Goal: Information Seeking & Learning: Find specific fact

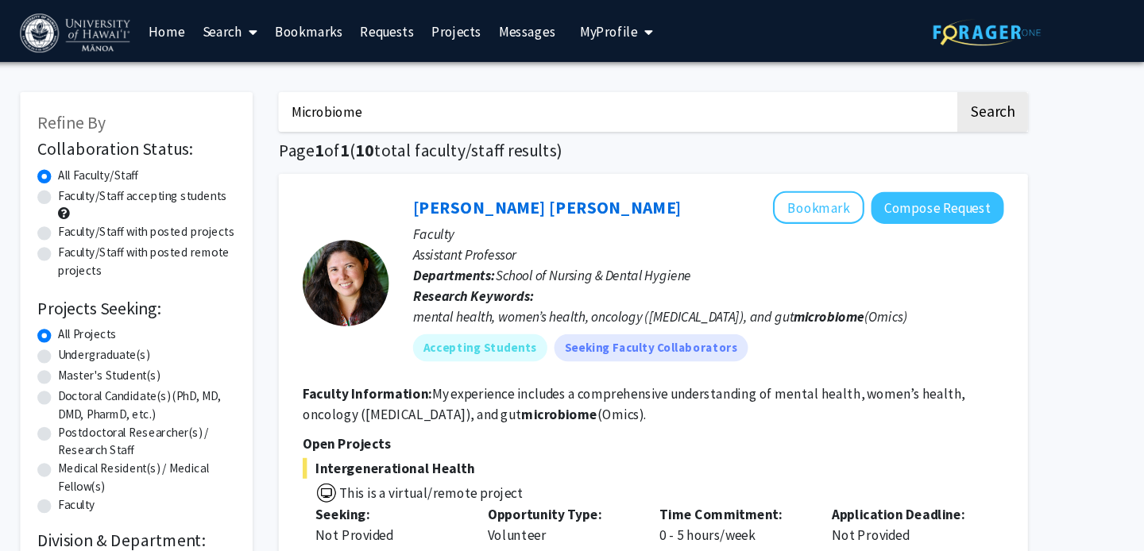
click at [617, 87] on input "Microbiome" at bounding box center [658, 103] width 624 height 37
drag, startPoint x: 508, startPoint y: 116, endPoint x: 307, endPoint y: 117, distance: 200.2
drag, startPoint x: 435, startPoint y: 97, endPoint x: 281, endPoint y: 97, distance: 153.4
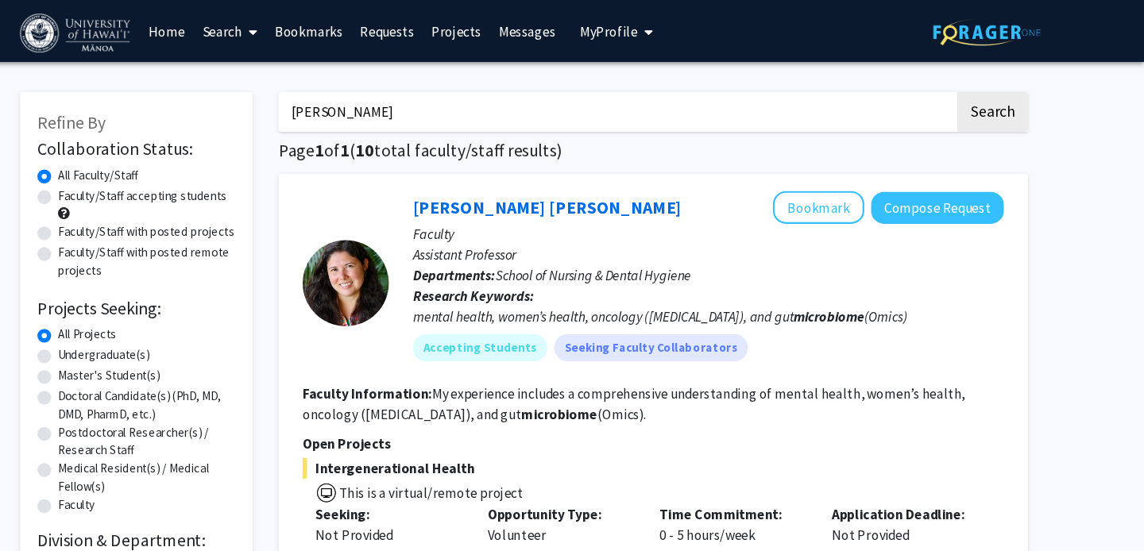
click at [972, 85] on button "Search" at bounding box center [1004, 103] width 65 height 37
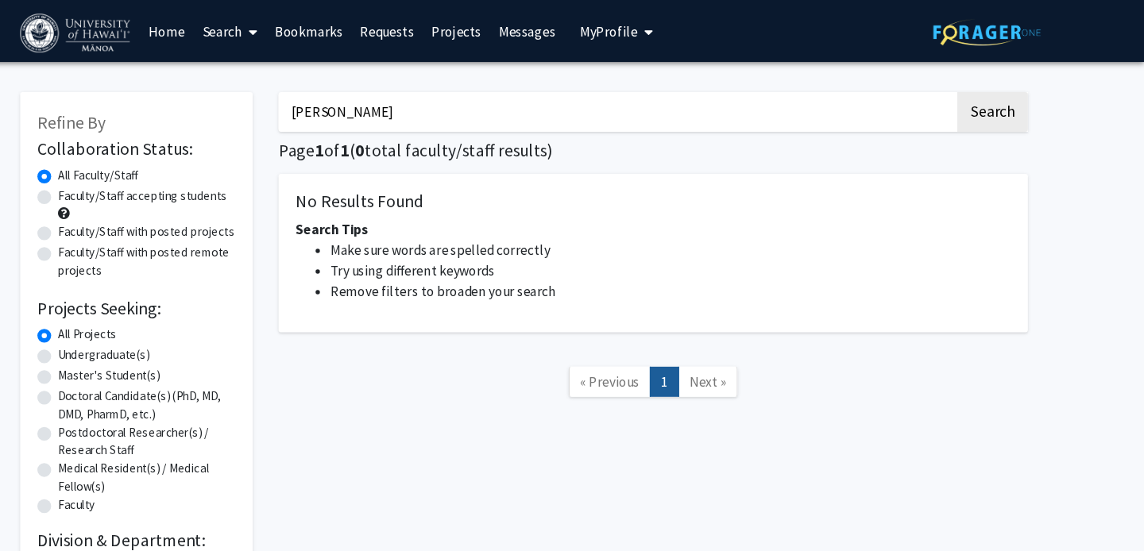
click at [439, 105] on input "[PERSON_NAME]" at bounding box center [658, 103] width 624 height 37
type input "[PERSON_NAME]"
click at [972, 85] on button "Search" at bounding box center [1004, 103] width 65 height 37
click at [439, 105] on input "[PERSON_NAME]" at bounding box center [658, 103] width 624 height 37
click at [972, 85] on button "Search" at bounding box center [1004, 103] width 65 height 37
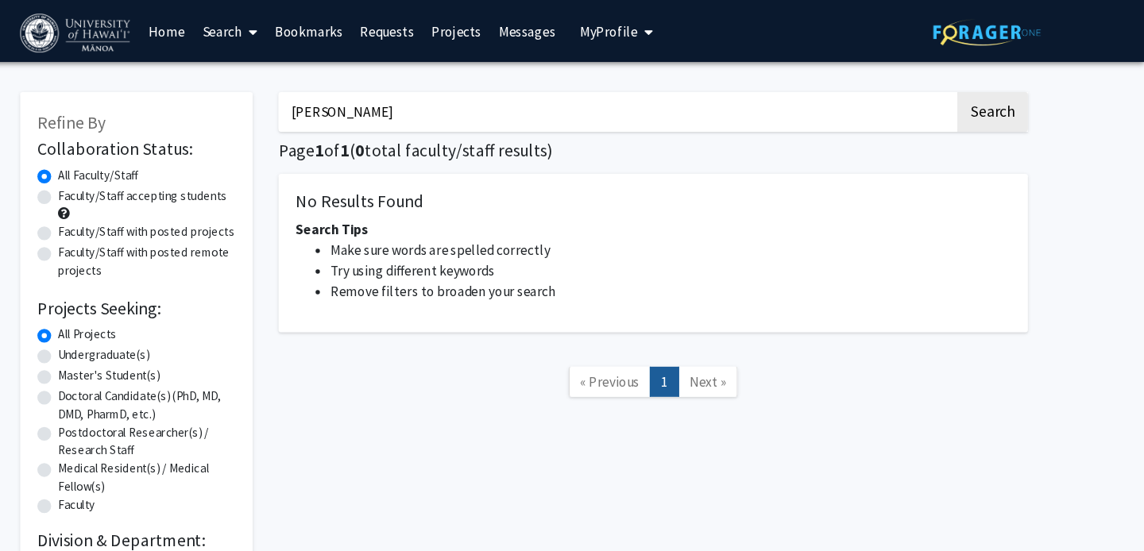
click at [231, 30] on link "Home" at bounding box center [243, 29] width 49 height 56
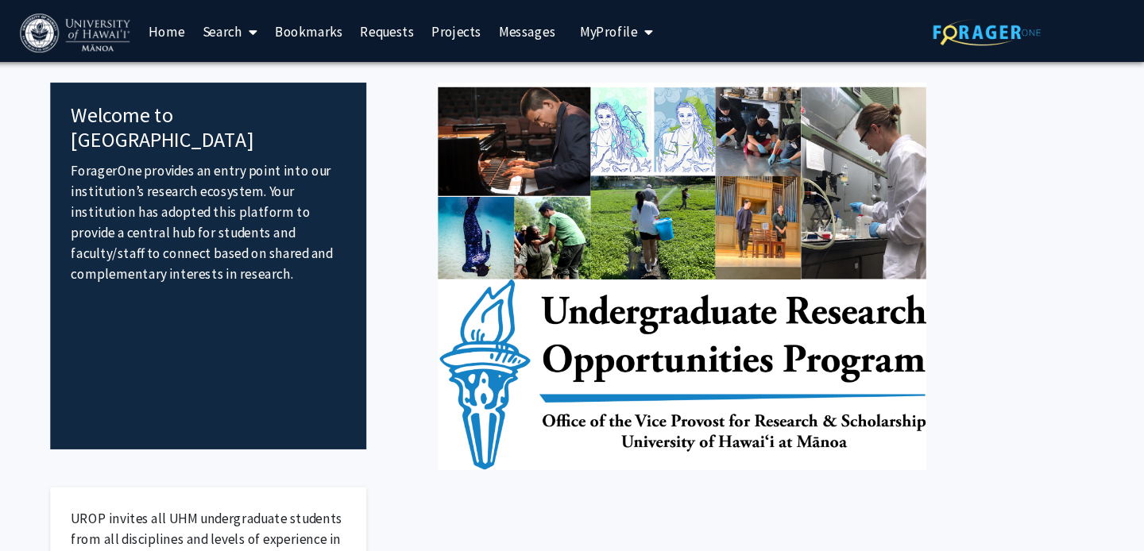
click at [308, 30] on link "Search" at bounding box center [301, 29] width 67 height 56
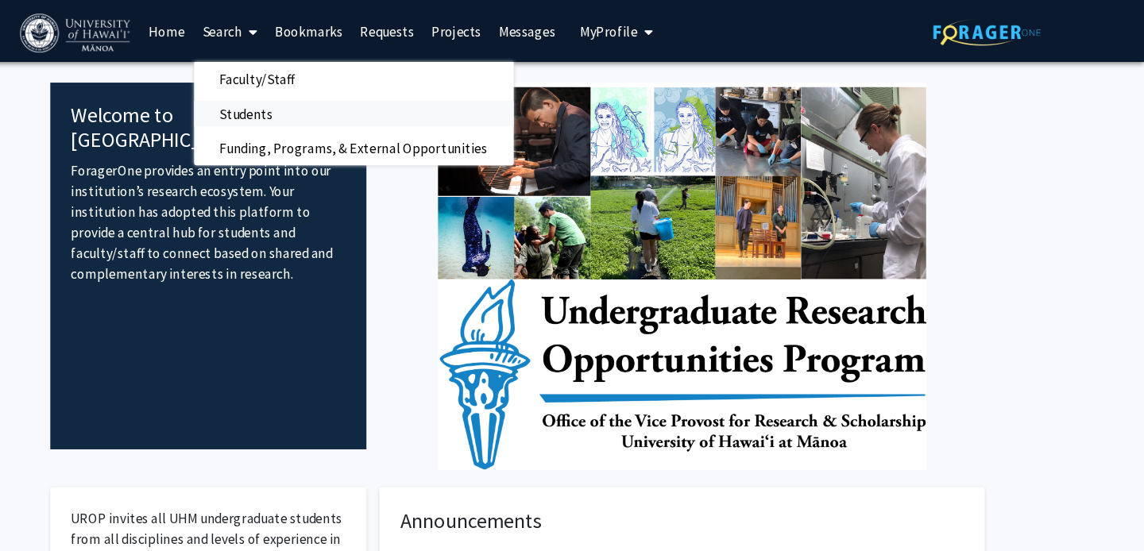
click at [347, 106] on span "Students" at bounding box center [316, 105] width 97 height 32
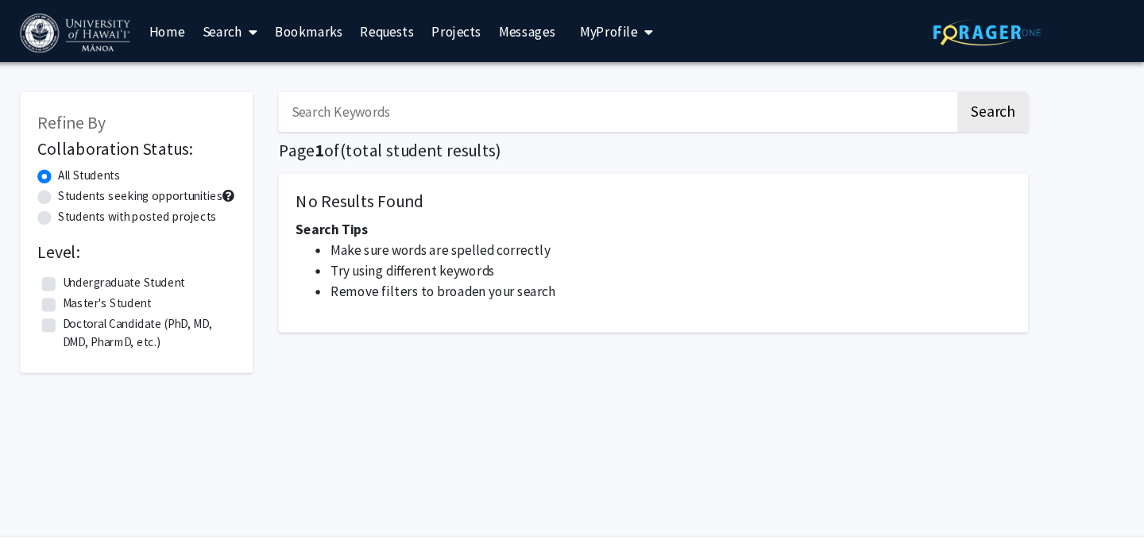
click at [430, 111] on input "Search Keywords" at bounding box center [658, 103] width 624 height 37
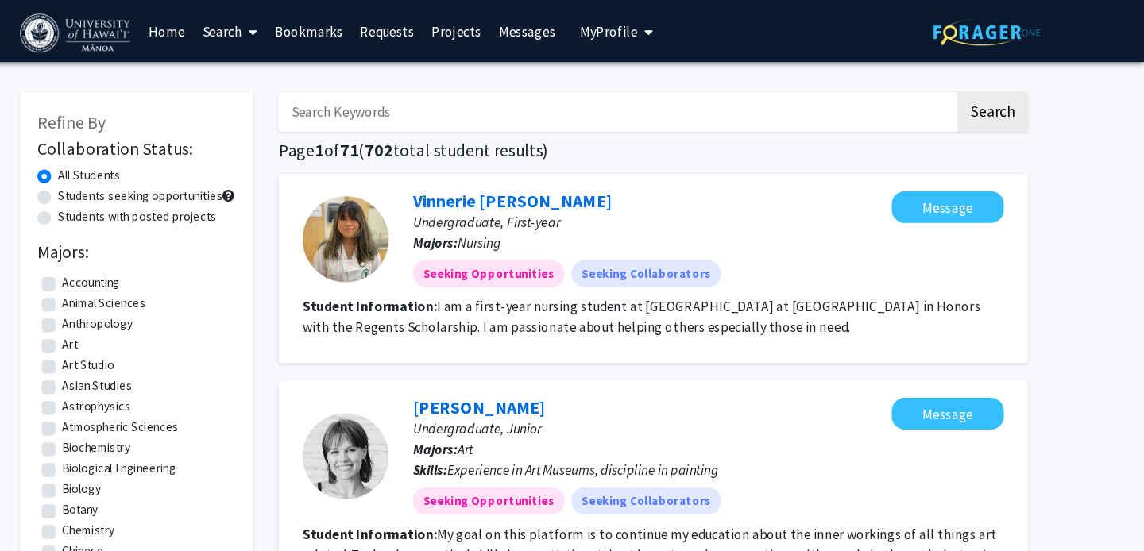
type input "[PERSON_NAME]"
click at [972, 85] on button "Search" at bounding box center [1004, 103] width 65 height 37
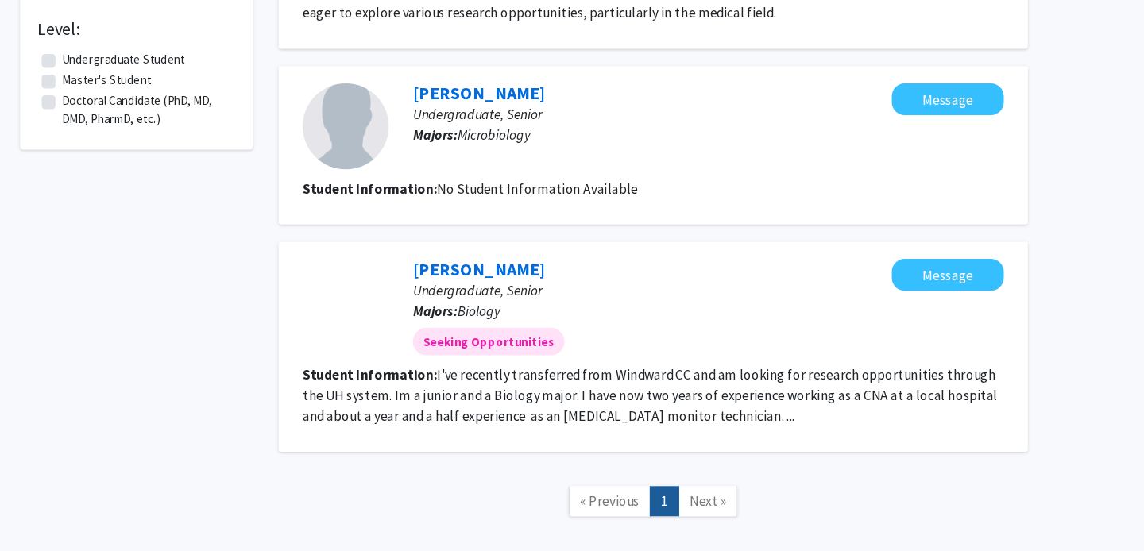
scroll to position [248, 0]
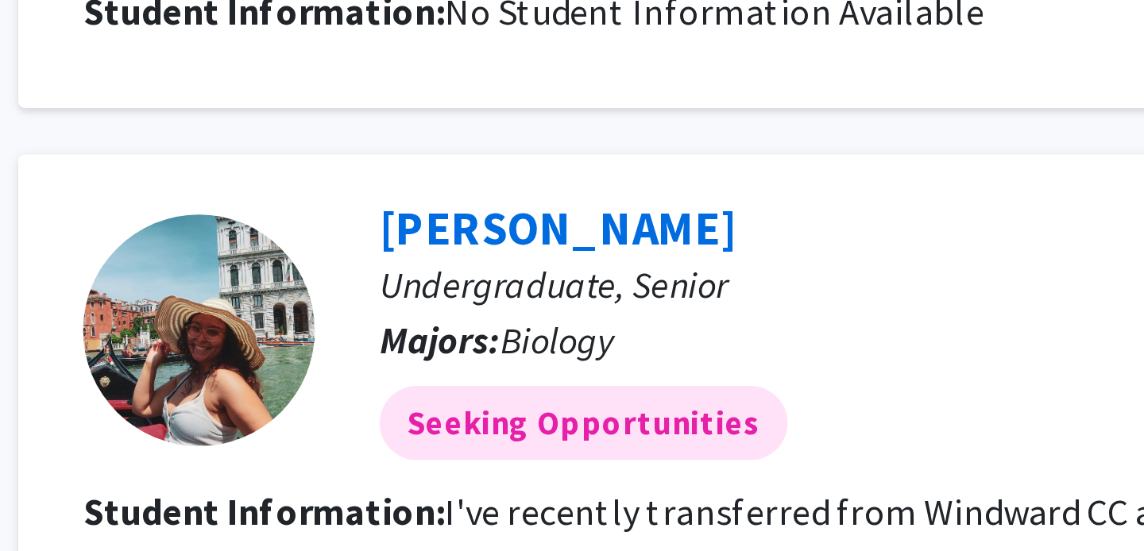
click at [411, 341] on div at bounding box center [407, 325] width 79 height 79
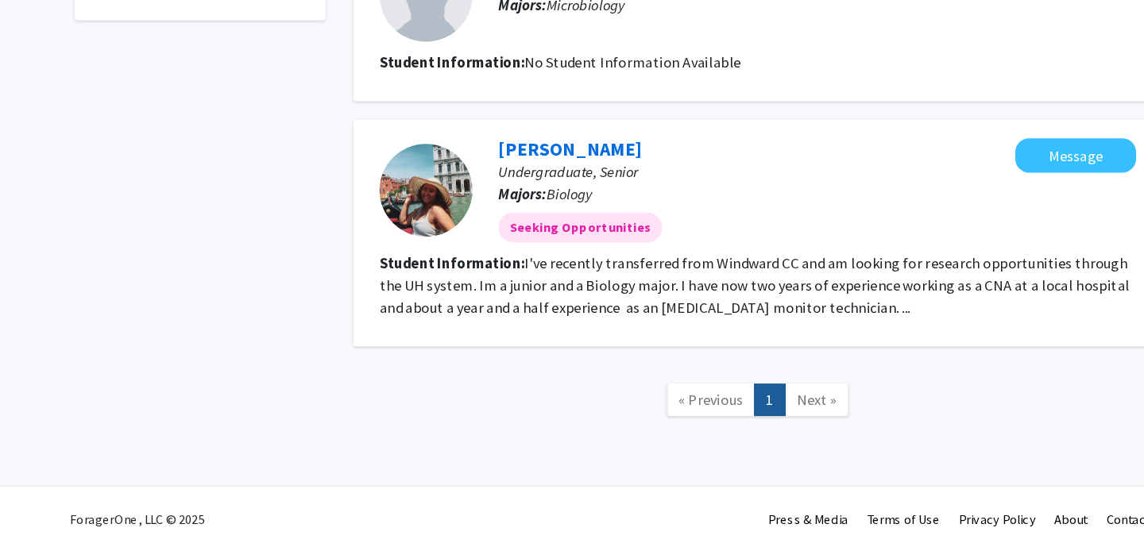
scroll to position [331, 0]
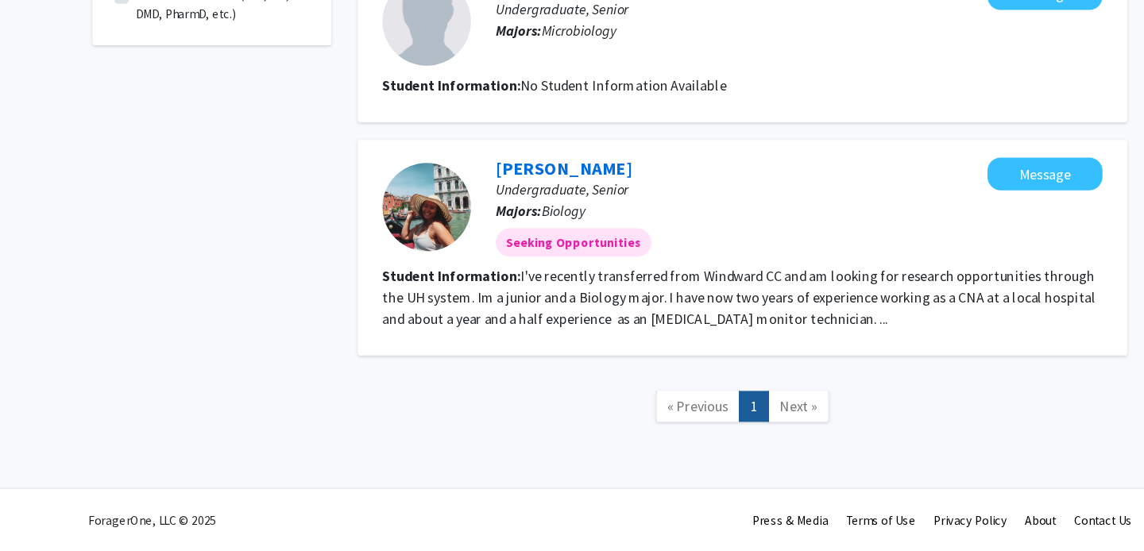
click at [713, 346] on fg-read-more "I've recently transferred from Windward CC and am looking for research opportun…" at bounding box center [688, 323] width 641 height 54
